Goal: Task Accomplishment & Management: Use online tool/utility

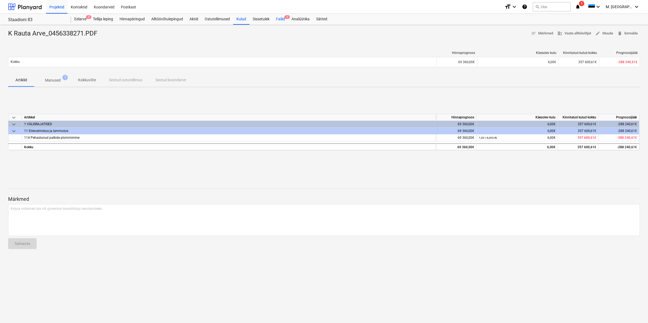
drag, startPoint x: 285, startPoint y: 18, endPoint x: 281, endPoint y: 18, distance: 3.8
click at [285, 18] on div "Failid 2" at bounding box center [280, 19] width 15 height 11
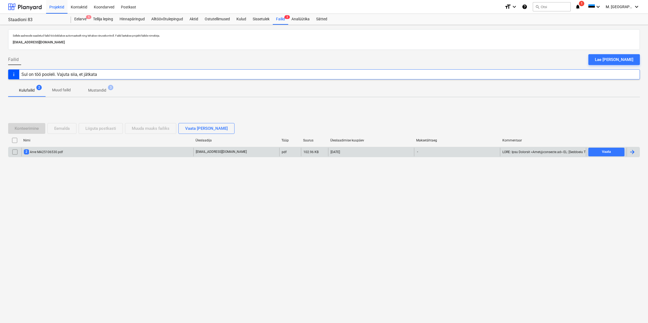
click at [59, 150] on div "2 Arve MA25106530.pdf" at bounding box center [43, 151] width 39 height 5
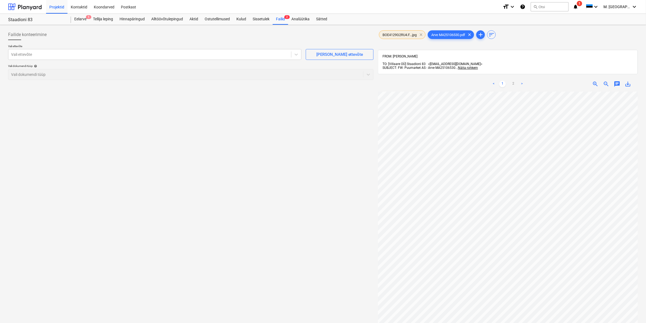
click at [421, 35] on span "clear" at bounding box center [421, 34] width 7 height 7
click at [161, 56] on div at bounding box center [149, 54] width 277 height 5
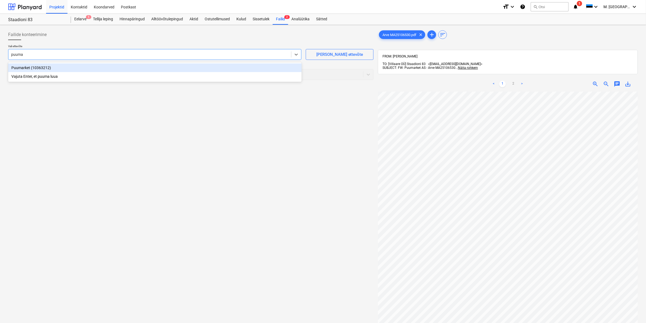
type input "puumar"
click at [39, 70] on div "Puumarket (10363212)" at bounding box center [155, 67] width 294 height 9
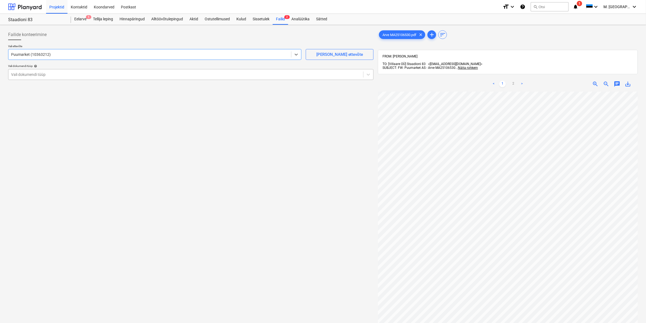
click at [37, 76] on div at bounding box center [185, 74] width 349 height 5
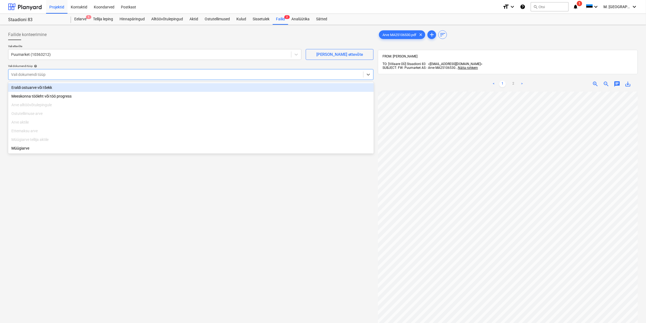
click at [33, 86] on div "Eraldi ostuarve või tšekk" at bounding box center [191, 87] width 366 height 9
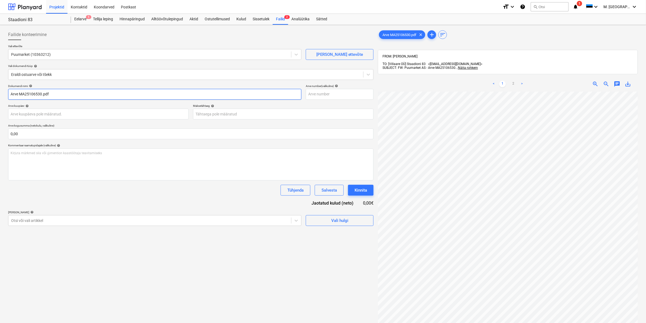
click at [11, 95] on input "Arve MA25106530.pdf" at bounding box center [154, 94] width 293 height 11
type input "Puumarket Arve MA25106530.pdf"
click at [53, 218] on div at bounding box center [149, 220] width 277 height 5
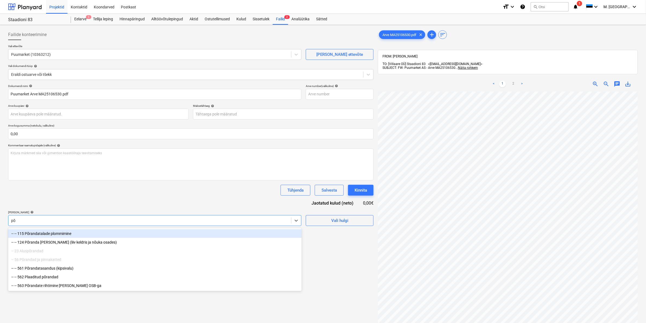
type input "põr"
click at [56, 232] on div "-- -- 115 Põrandatalade plommimine" at bounding box center [155, 233] width 294 height 9
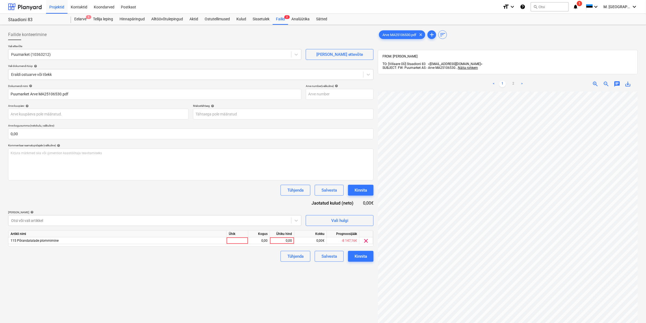
click at [343, 281] on div "Failide konteerimine Vali ettevõte Puumarket (10363212) [PERSON_NAME] uus ettev…" at bounding box center [191, 214] width 370 height 375
click at [282, 240] on div "0,00" at bounding box center [282, 240] width 20 height 7
type input "507,05"
click at [263, 260] on div "Tühjenda Salvesta Kinnita" at bounding box center [190, 256] width 365 height 11
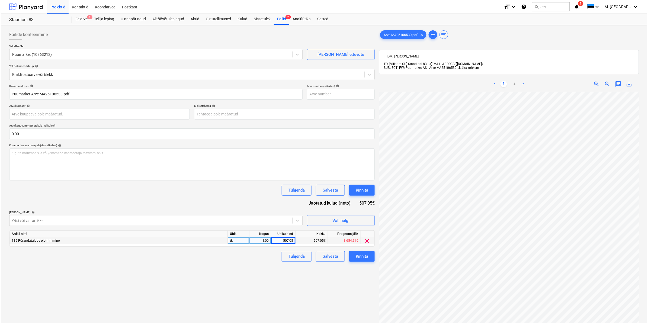
scroll to position [148, 14]
click at [358, 258] on div "Kinnita" at bounding box center [361, 256] width 12 height 7
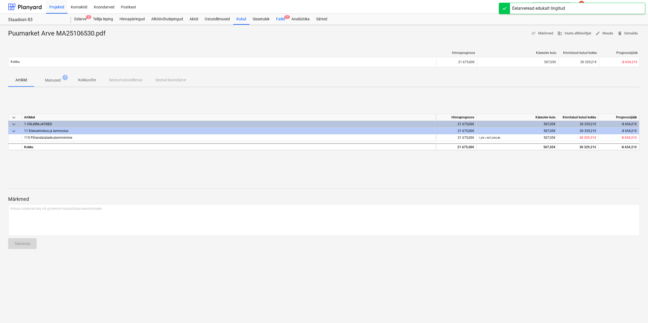
click at [281, 20] on div "Failid 1" at bounding box center [280, 19] width 15 height 11
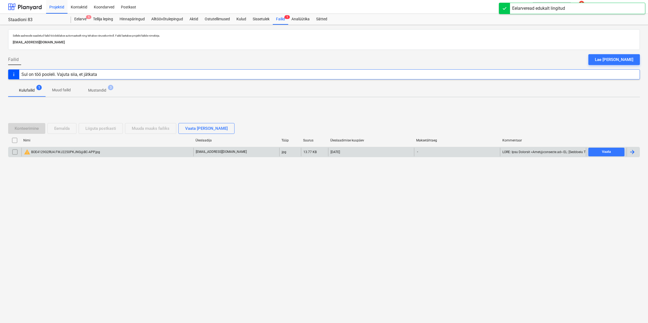
click at [14, 152] on input "checkbox" at bounding box center [15, 152] width 9 height 9
click at [60, 129] on div "Eemalda" at bounding box center [61, 128] width 15 height 7
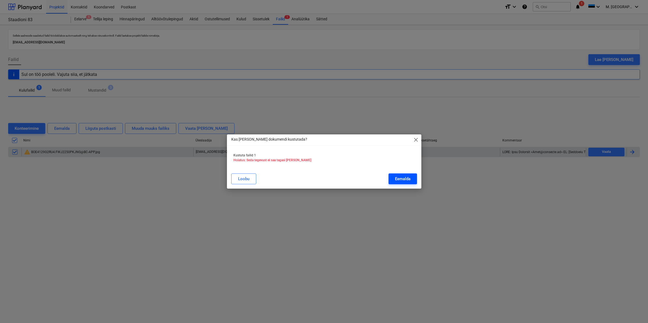
click at [406, 179] on div "Eemalda" at bounding box center [402, 178] width 15 height 7
